Goal: Task Accomplishment & Management: Complete application form

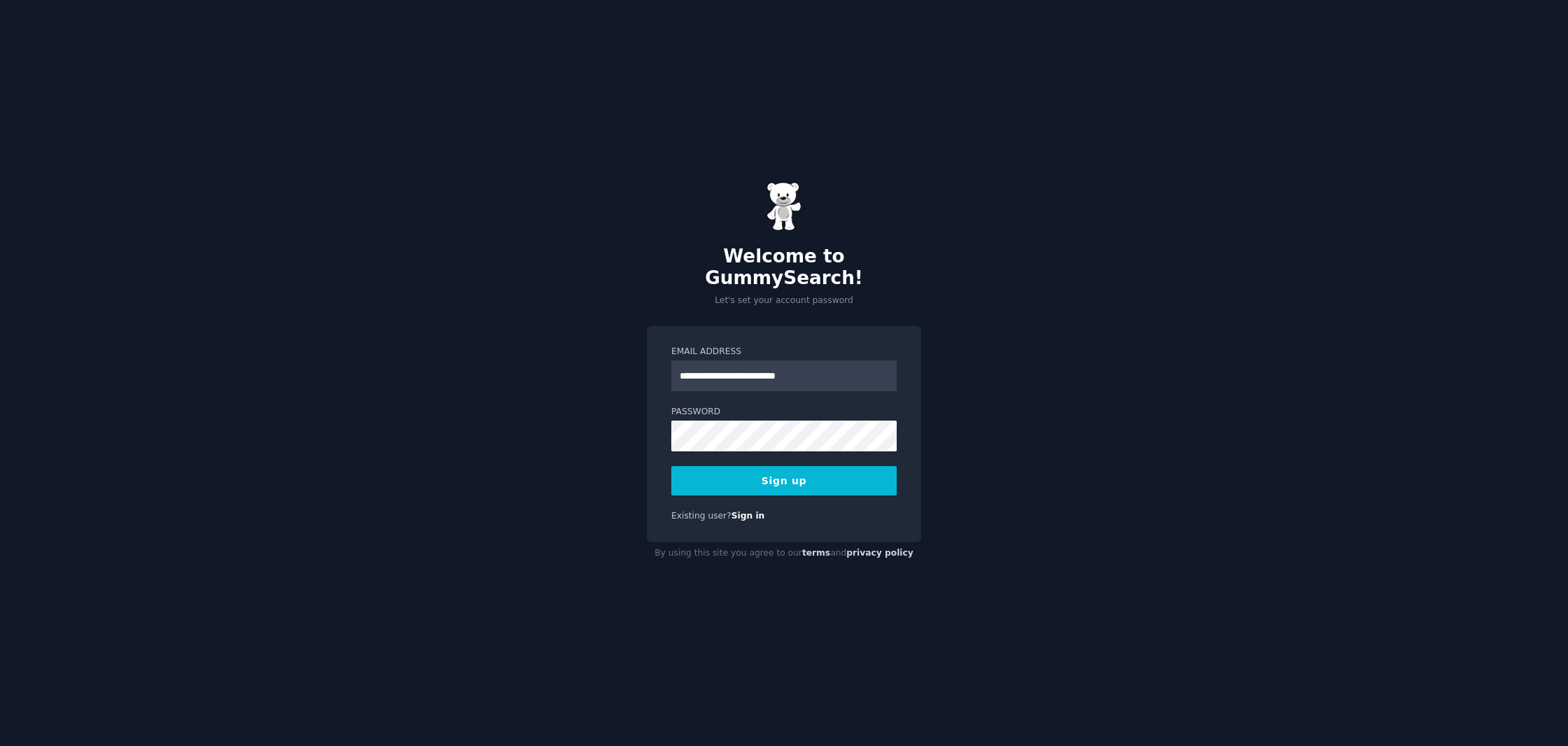
type input "**********"
click at [784, 470] on button "Sign up" at bounding box center [784, 481] width 226 height 29
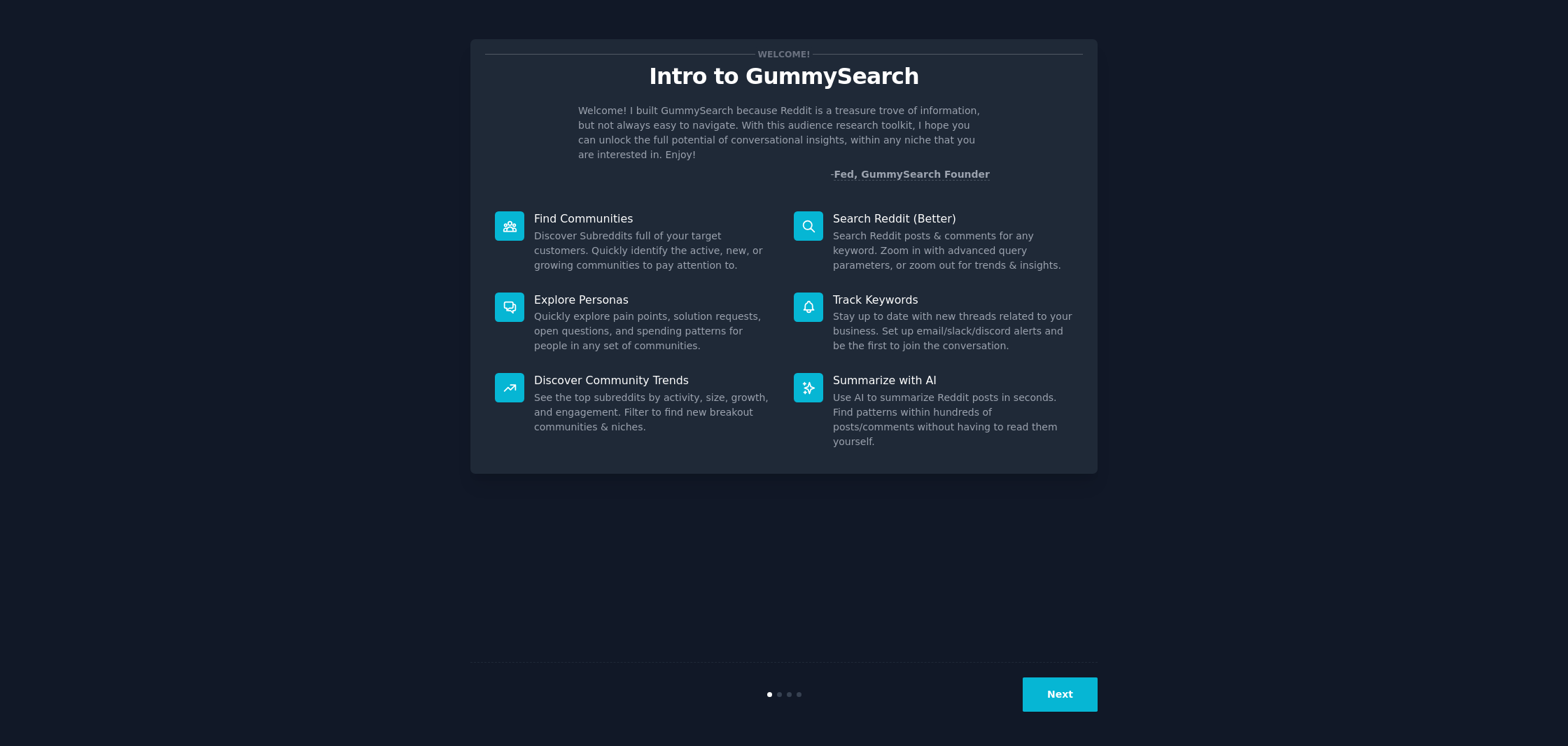
click at [1089, 696] on button "Next" at bounding box center [1060, 695] width 75 height 34
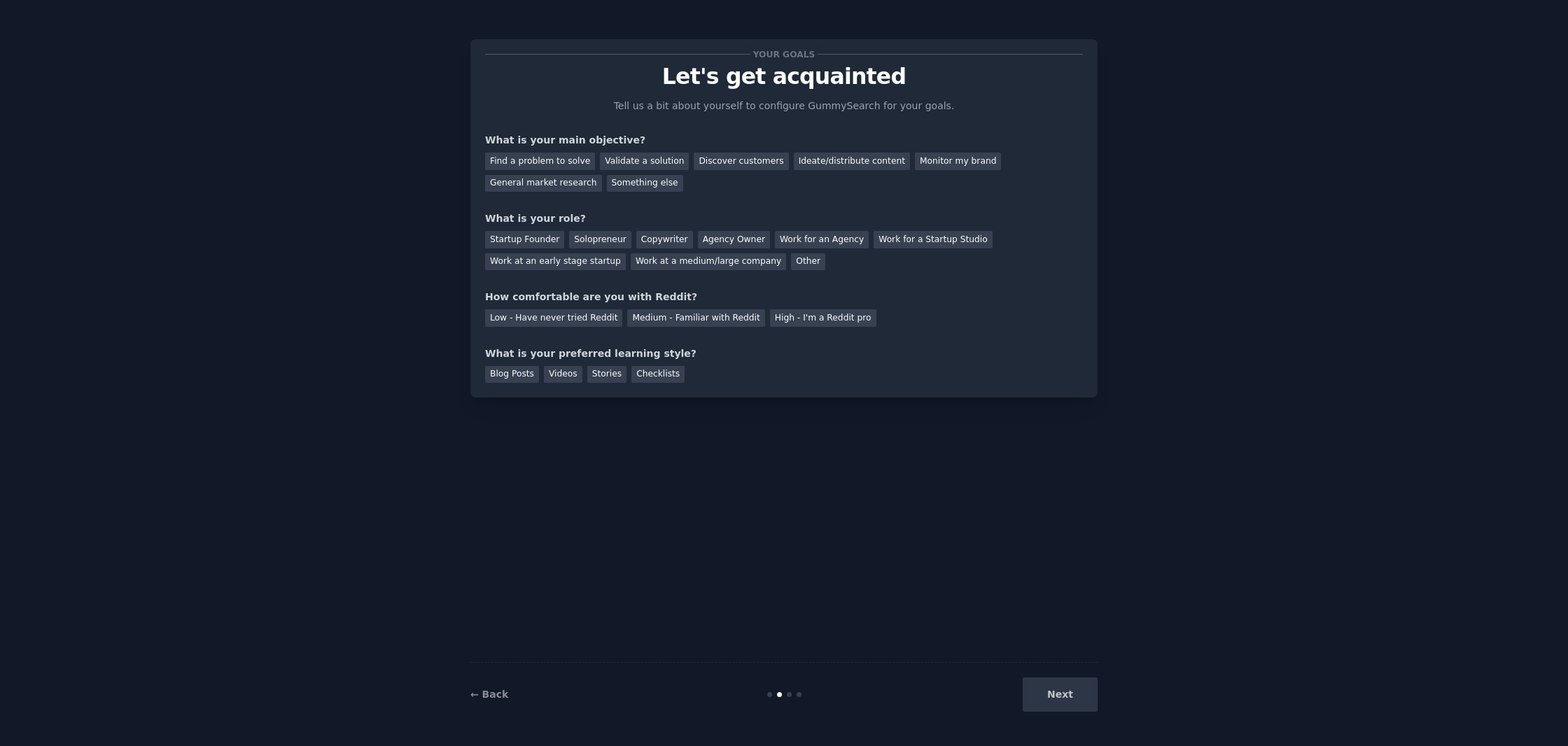
click at [1088, 697] on div "Next" at bounding box center [993, 695] width 210 height 34
click at [629, 158] on div "Validate a solution" at bounding box center [645, 162] width 89 height 18
click at [659, 235] on div "Copywriter" at bounding box center [665, 240] width 57 height 18
click at [579, 315] on div "Low - Have never tried Reddit" at bounding box center [554, 318] width 138 height 18
click at [659, 319] on div "Medium - Familiar with Reddit" at bounding box center [696, 318] width 138 height 18
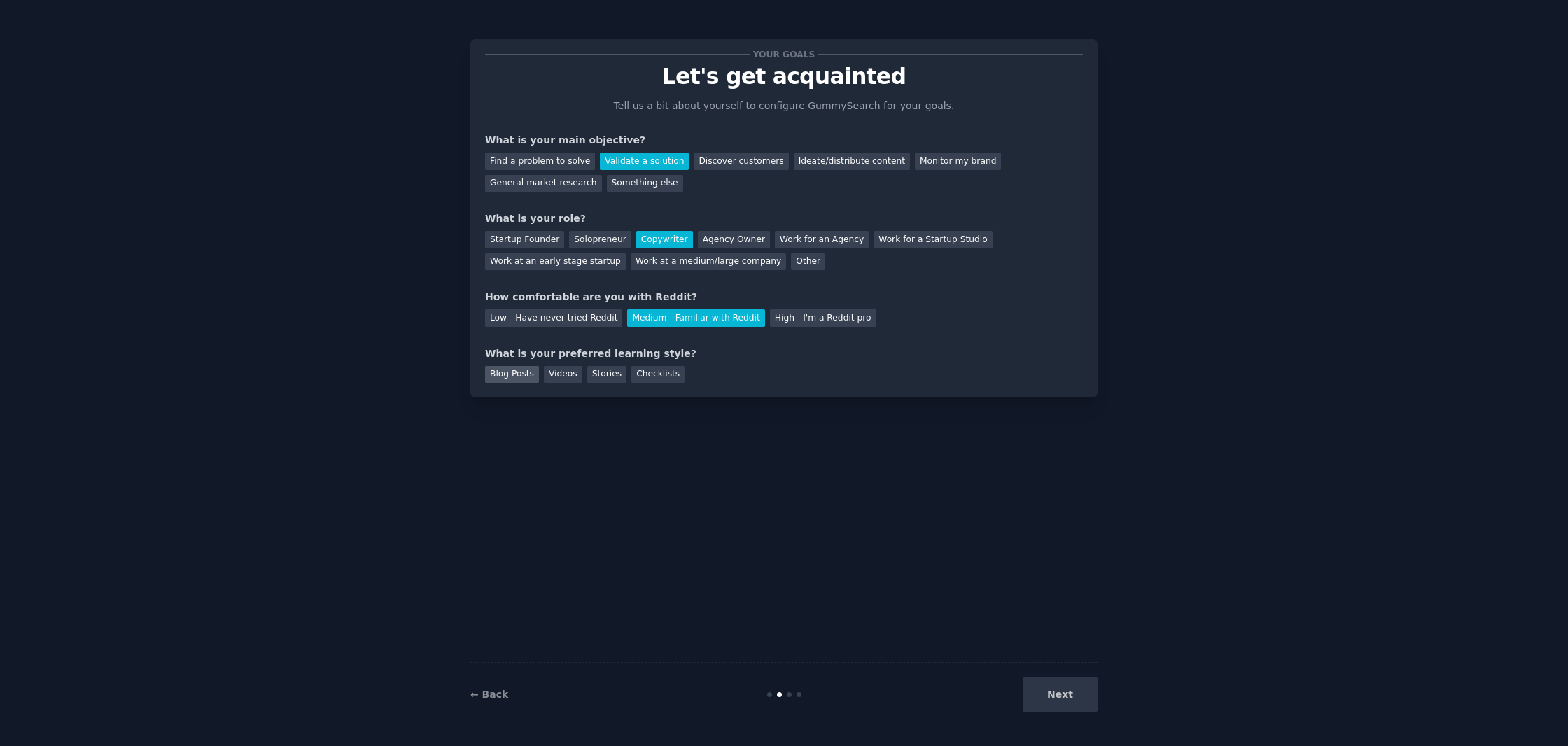
click at [509, 368] on div "Blog Posts" at bounding box center [512, 375] width 54 height 18
click at [1092, 700] on button "Next" at bounding box center [1060, 695] width 75 height 34
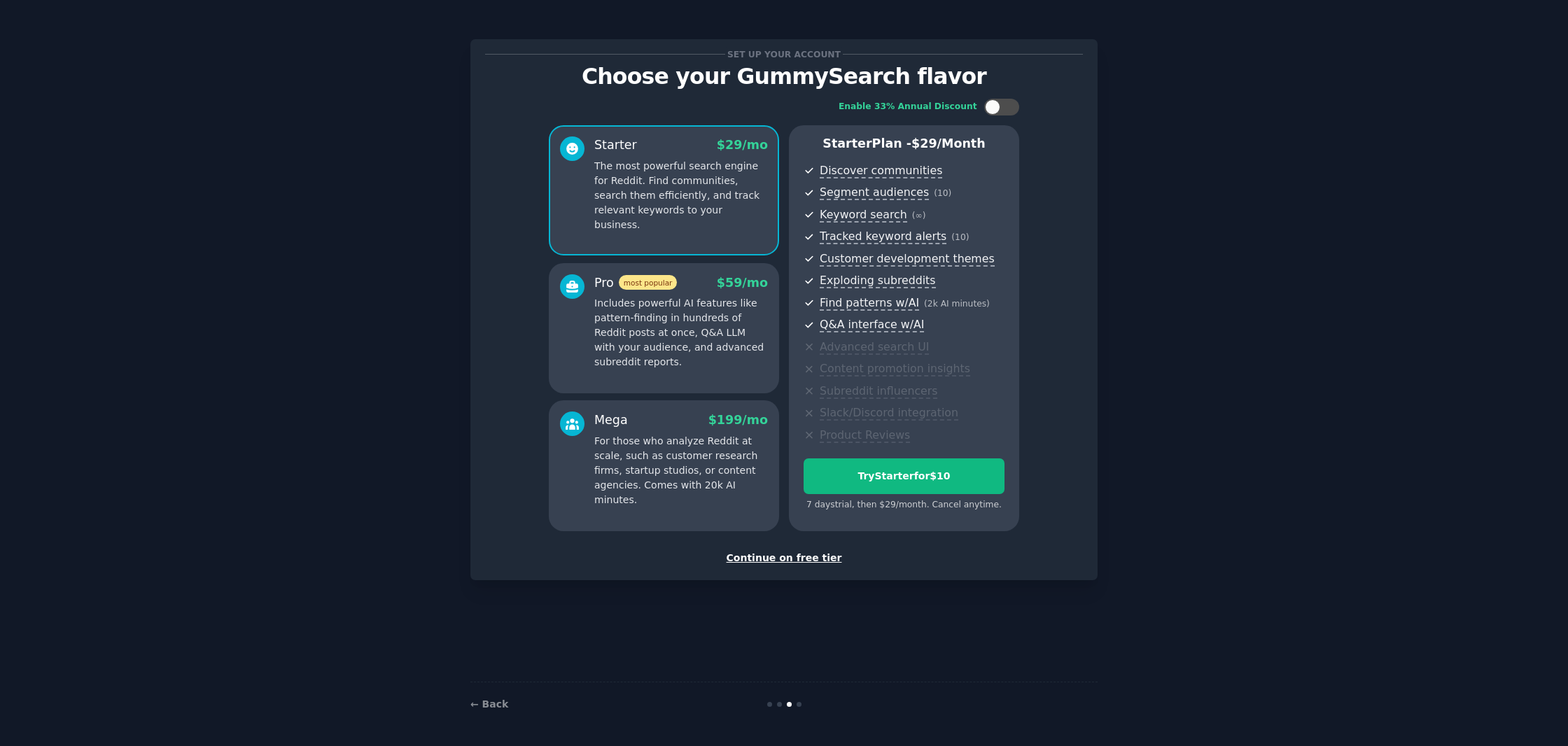
click at [787, 551] on div "Continue on free tier" at bounding box center [784, 558] width 598 height 15
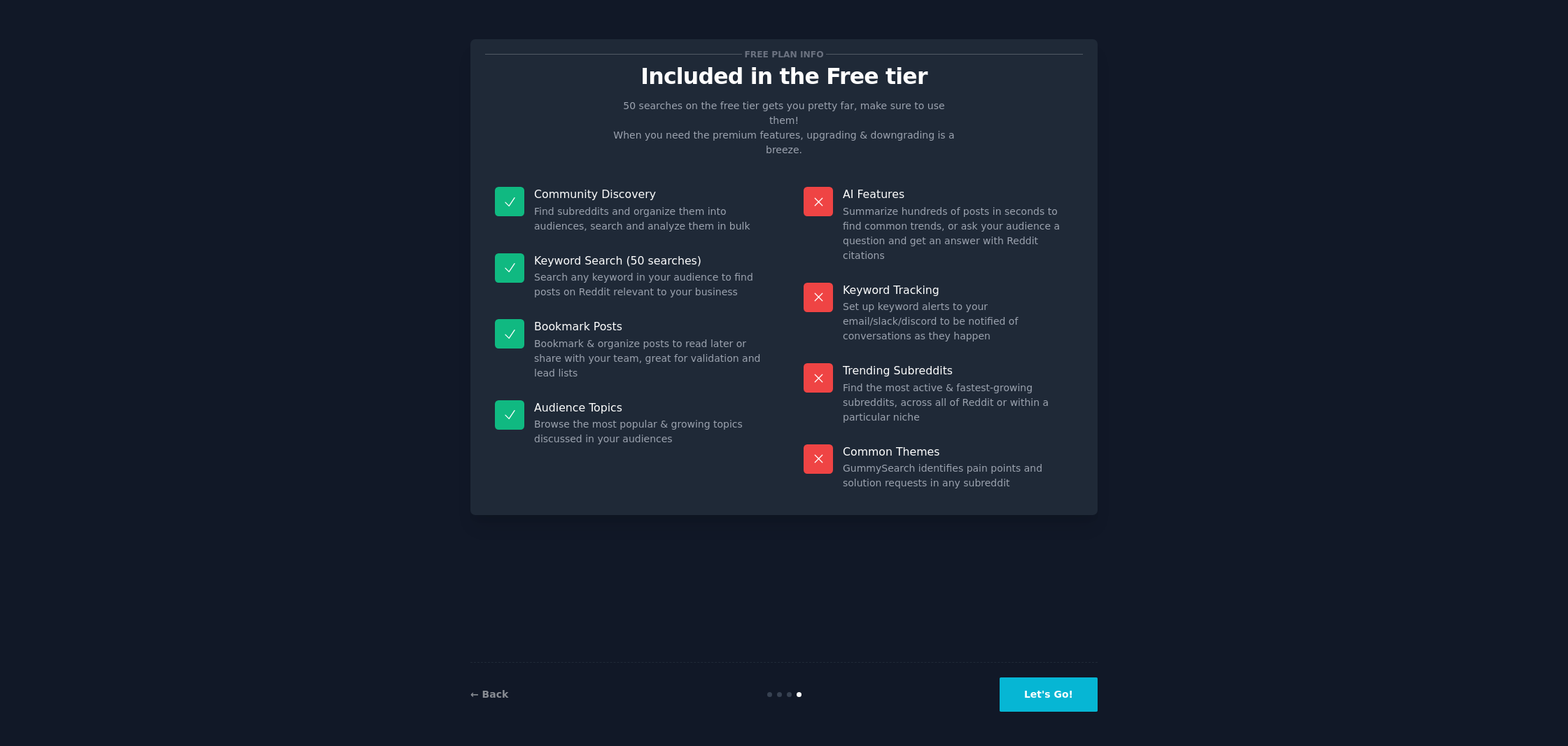
click at [1045, 697] on button "Let's Go!" at bounding box center [1049, 695] width 98 height 34
